Goal: Information Seeking & Learning: Learn about a topic

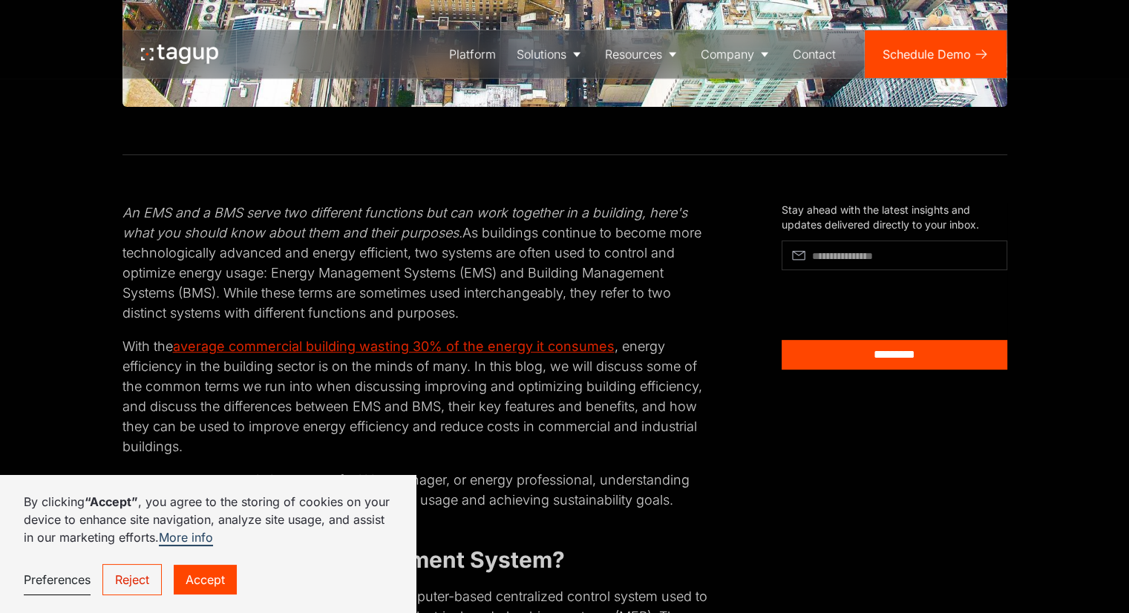
drag, startPoint x: 137, startPoint y: 237, endPoint x: 663, endPoint y: 311, distance: 531.7
click at [663, 311] on p "An EMS and a BMS serve two different functions but can work together in a build…" at bounding box center [417, 263] width 588 height 120
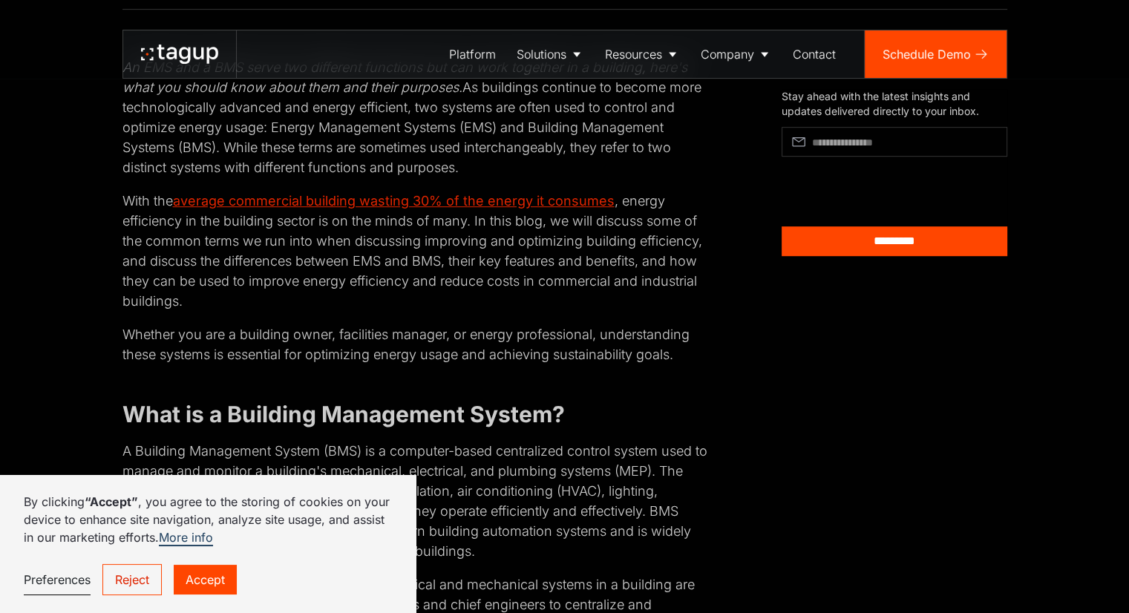
scroll to position [743, 0]
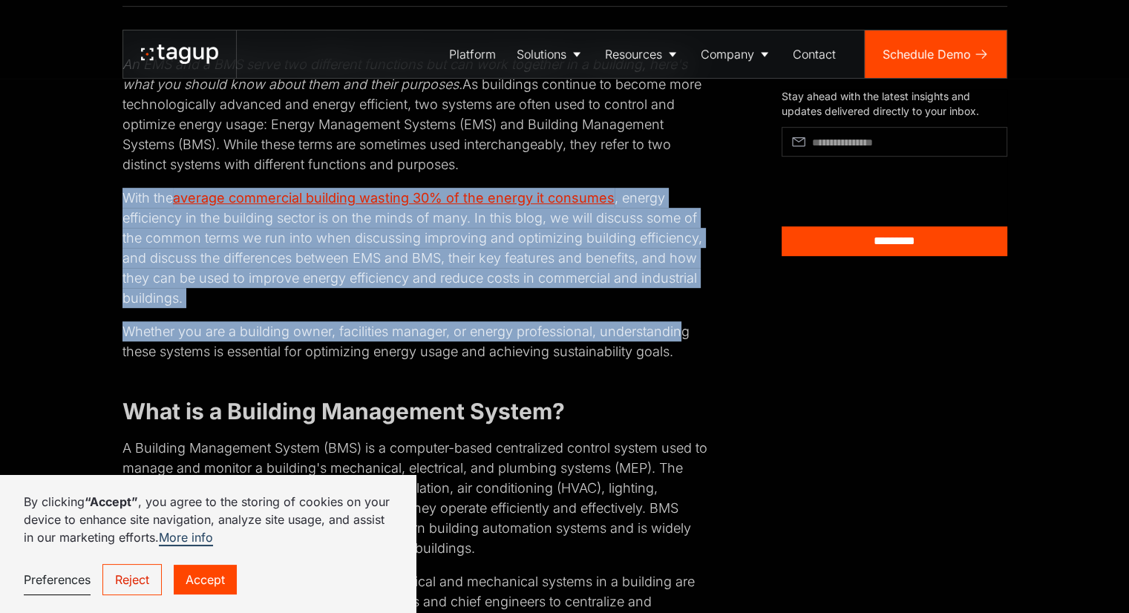
drag, startPoint x: 123, startPoint y: 194, endPoint x: 684, endPoint y: 332, distance: 578.1
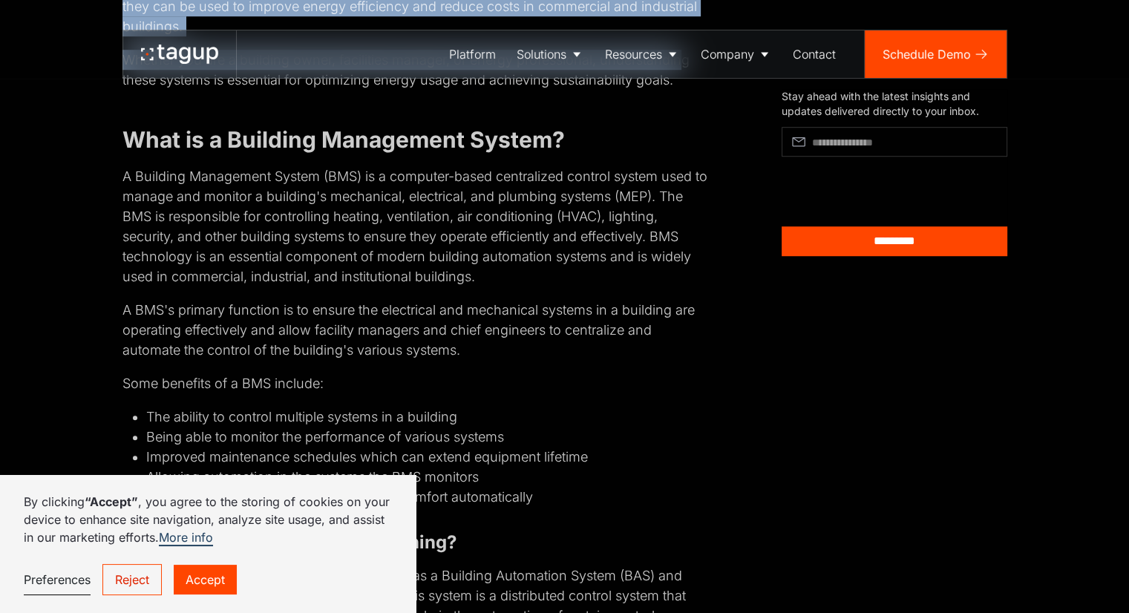
scroll to position [1040, 0]
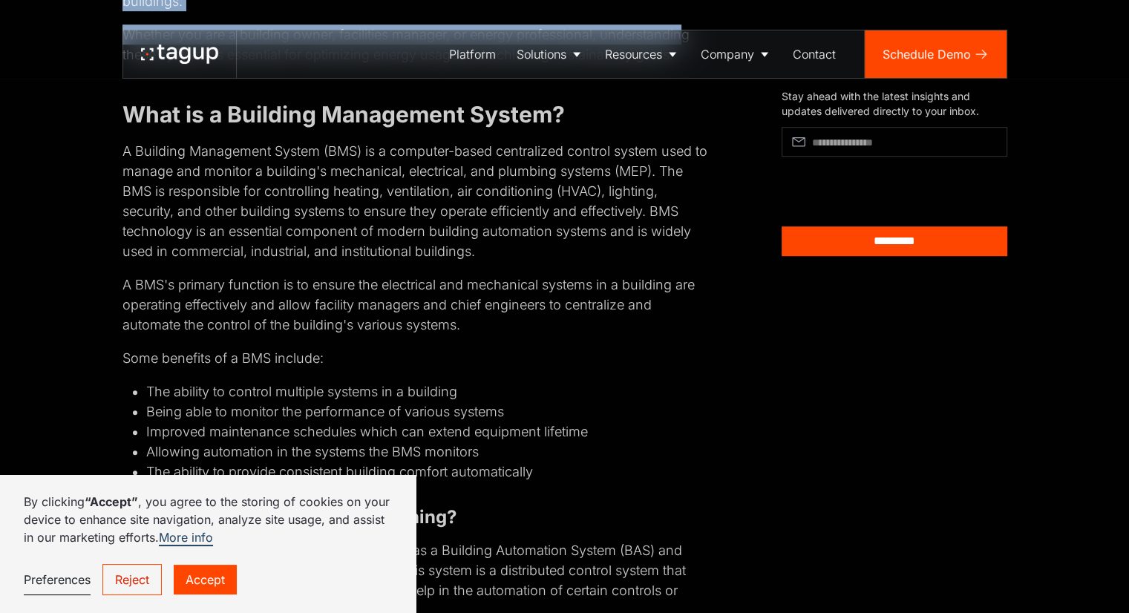
drag, startPoint x: 120, startPoint y: 149, endPoint x: 623, endPoint y: 330, distance: 534.8
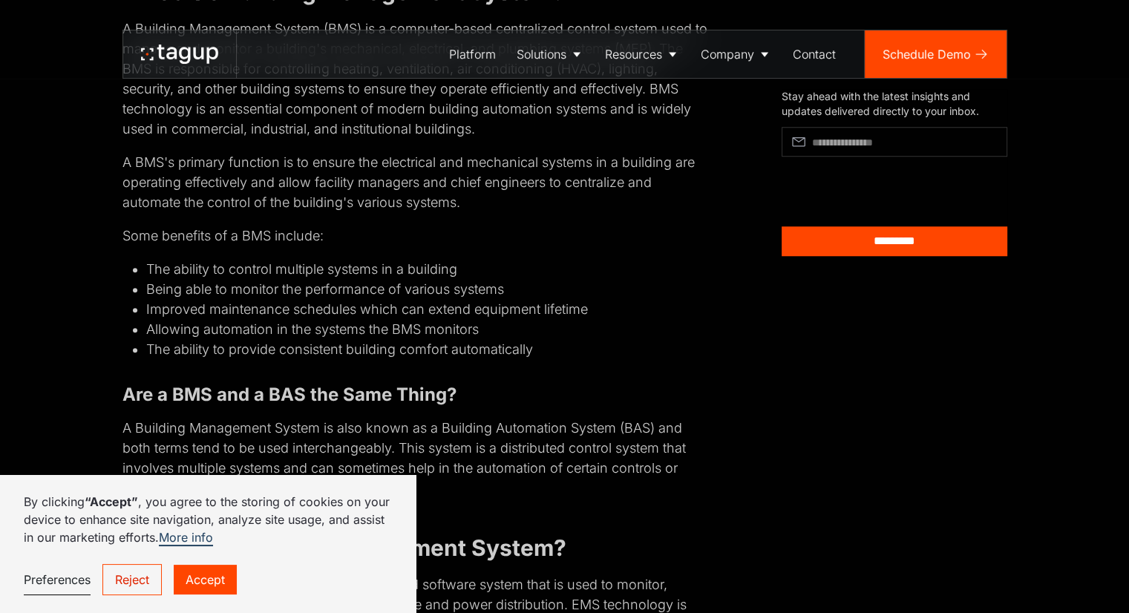
scroll to position [1188, 0]
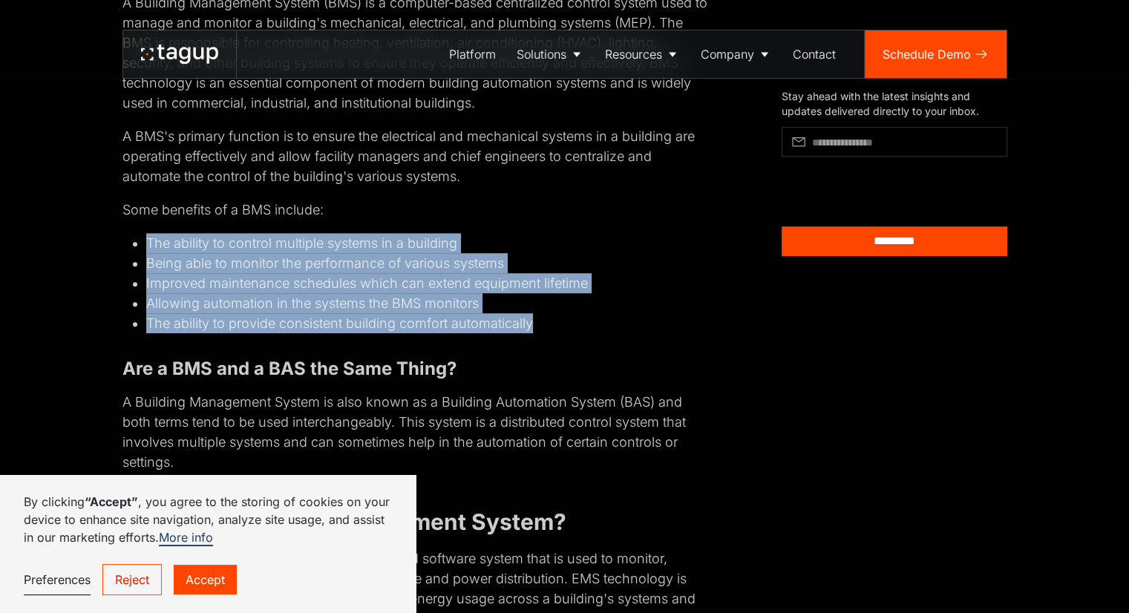
drag, startPoint x: 147, startPoint y: 241, endPoint x: 534, endPoint y: 319, distance: 394.5
click at [534, 319] on ul "The ability to control multiple systems in a building Being able to monitor the…" at bounding box center [417, 283] width 588 height 100
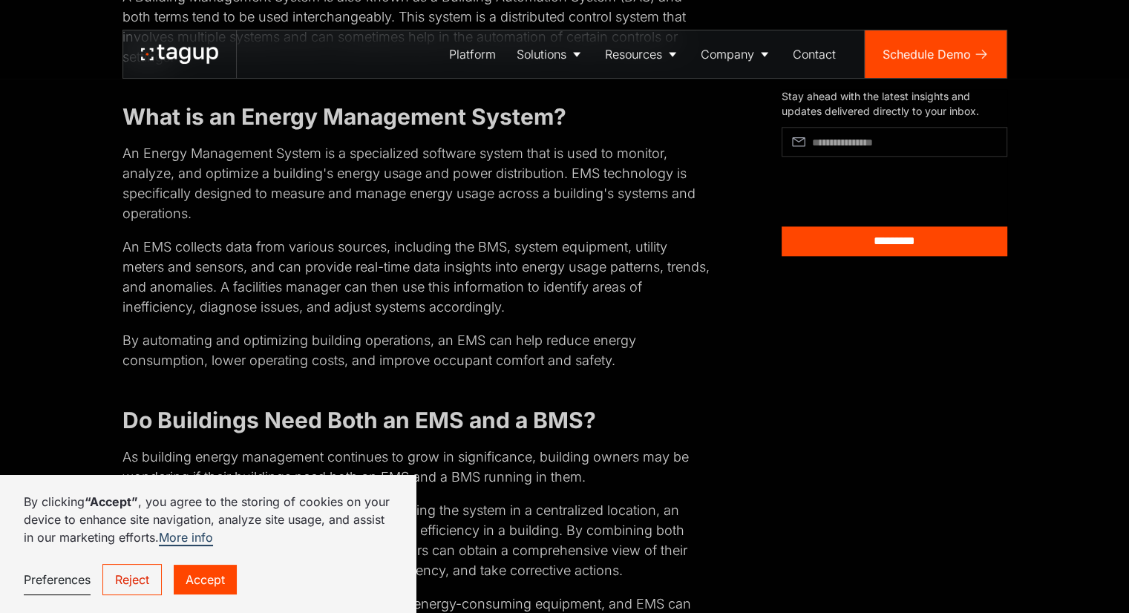
scroll to position [1634, 0]
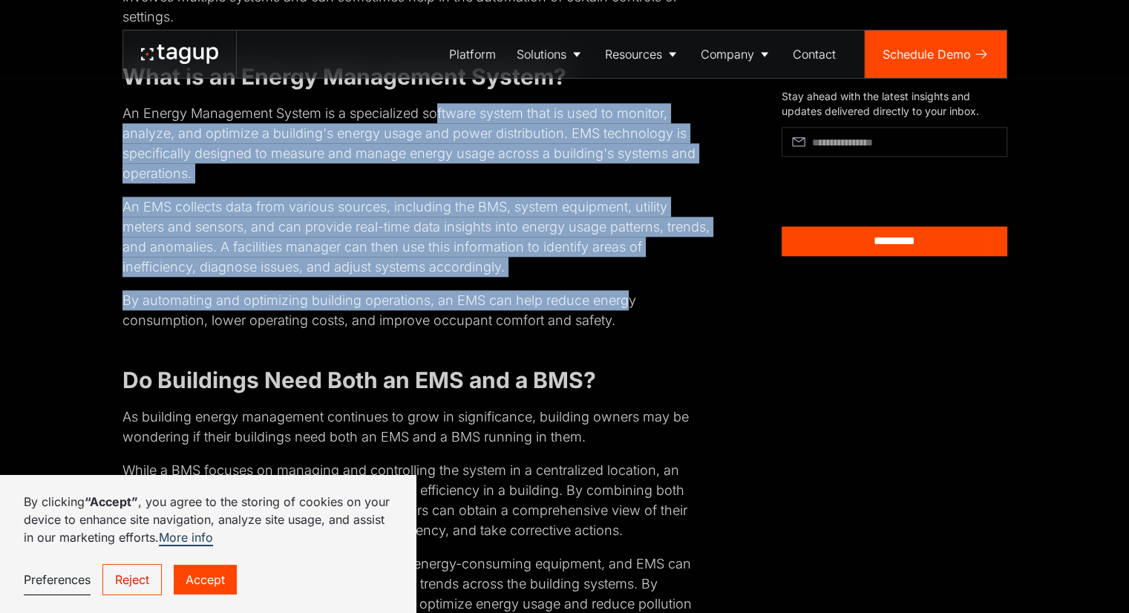
drag, startPoint x: 437, startPoint y: 122, endPoint x: 626, endPoint y: 287, distance: 251.1
click at [626, 287] on div "An EMS and a BMS serve two different functions but can work together in a build…" at bounding box center [417, 164] width 588 height 2002
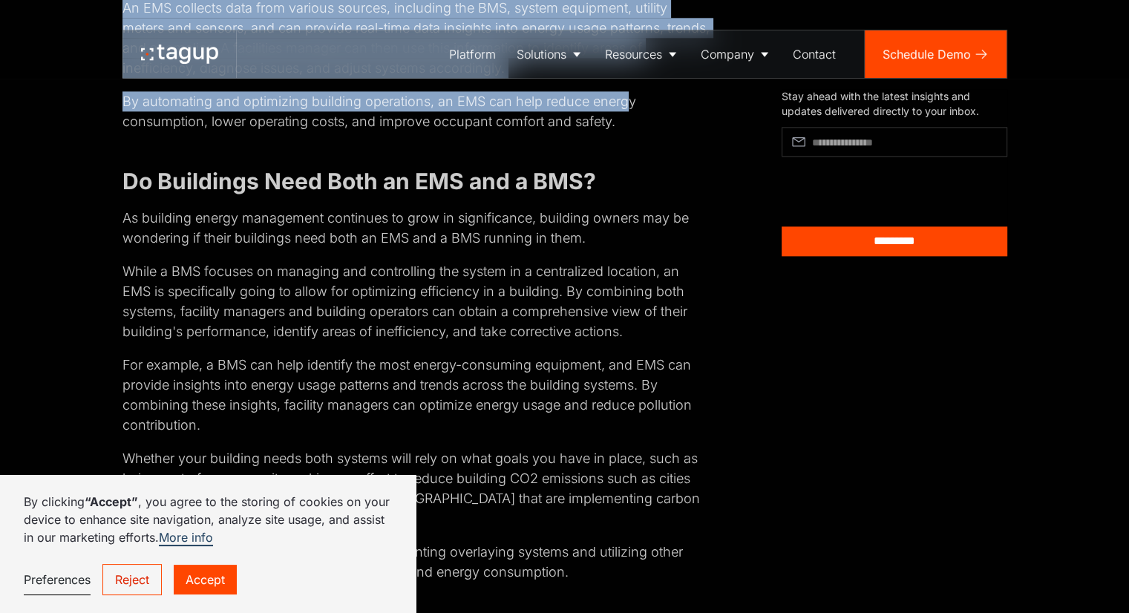
scroll to position [1856, 0]
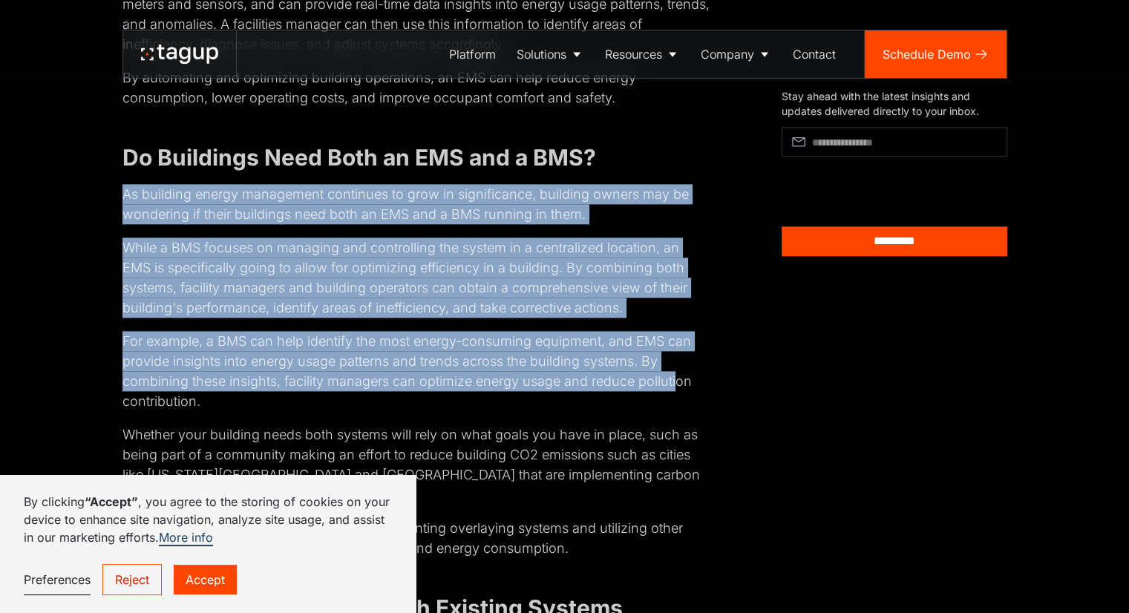
drag, startPoint x: 121, startPoint y: 197, endPoint x: 677, endPoint y: 389, distance: 588.5
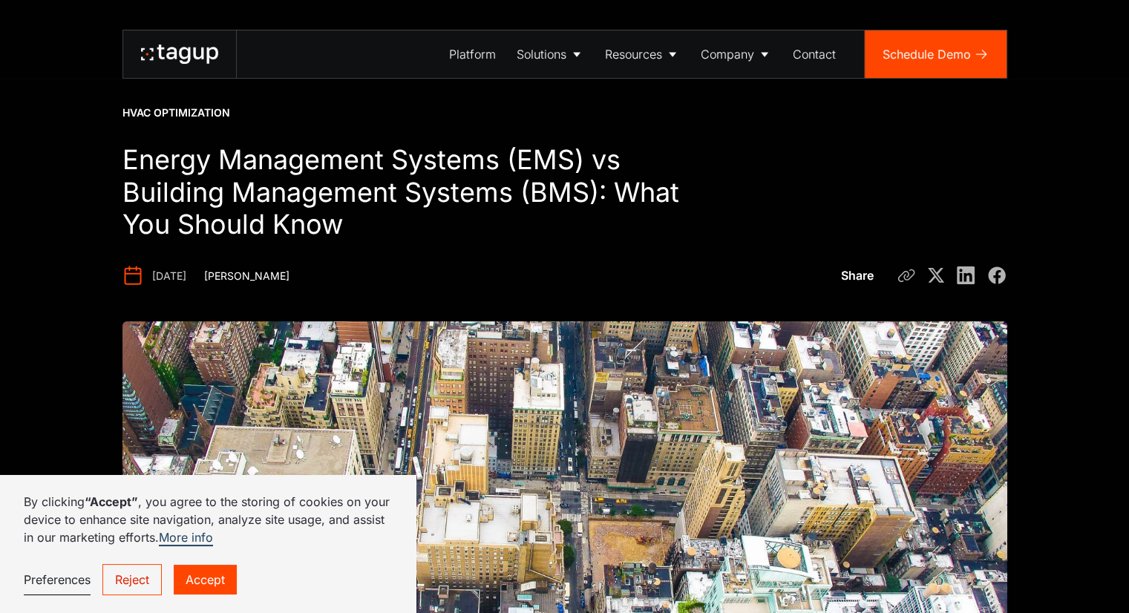
scroll to position [0, 0]
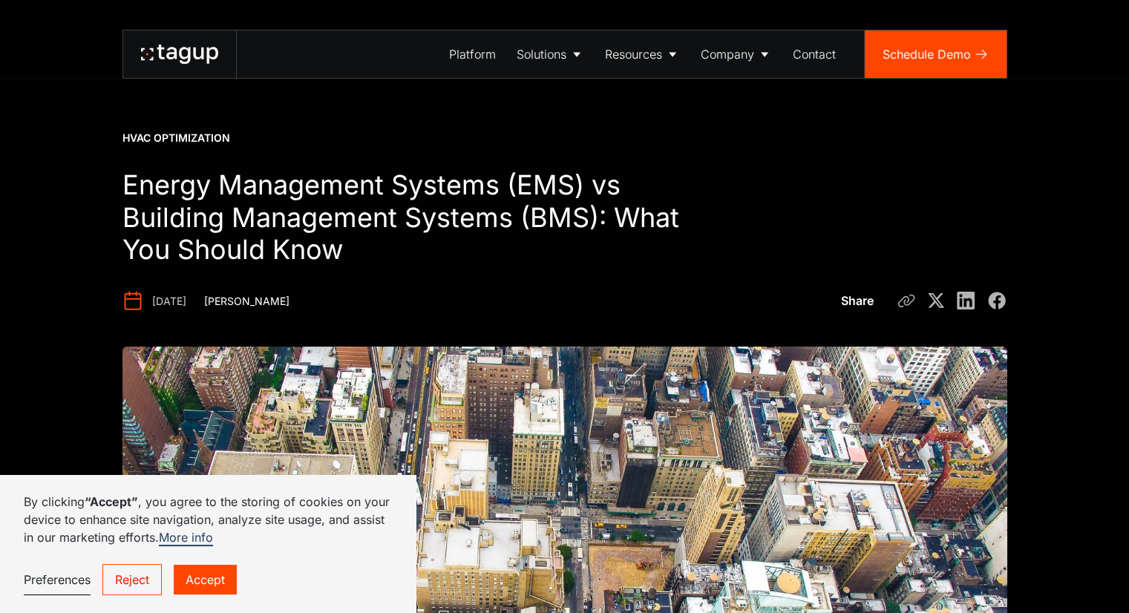
click at [1019, 142] on div "HVAC Optimization Energy Management Systems (EMS) vs Building Management System…" at bounding box center [565, 374] width 1070 height 749
